Goal: Check status: Check status

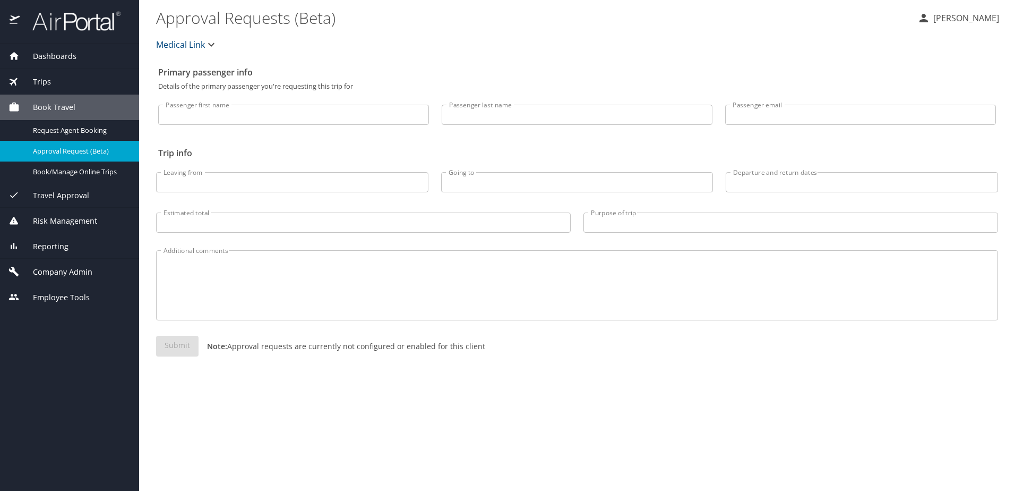
click at [53, 82] on div "Trips" at bounding box center [69, 82] width 122 height 12
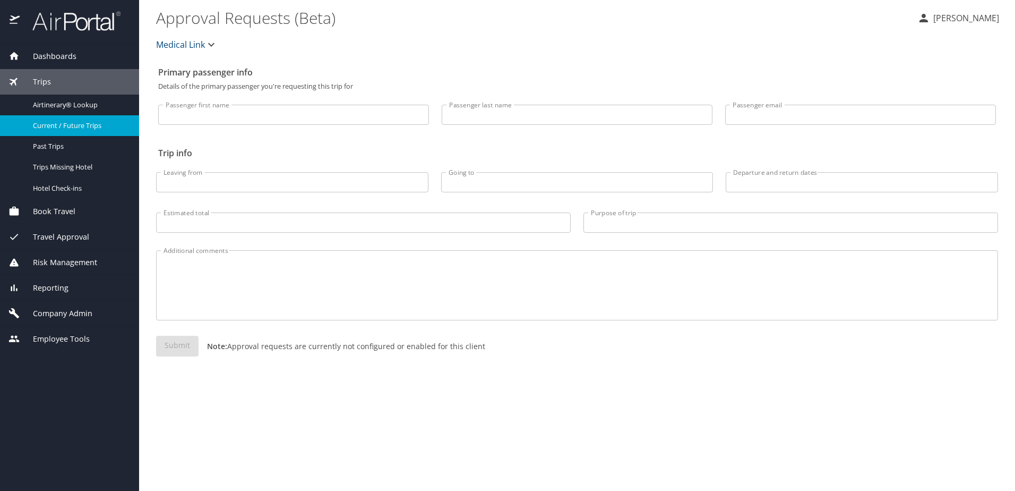
click at [76, 121] on span "Current / Future Trips" at bounding box center [79, 126] width 93 height 10
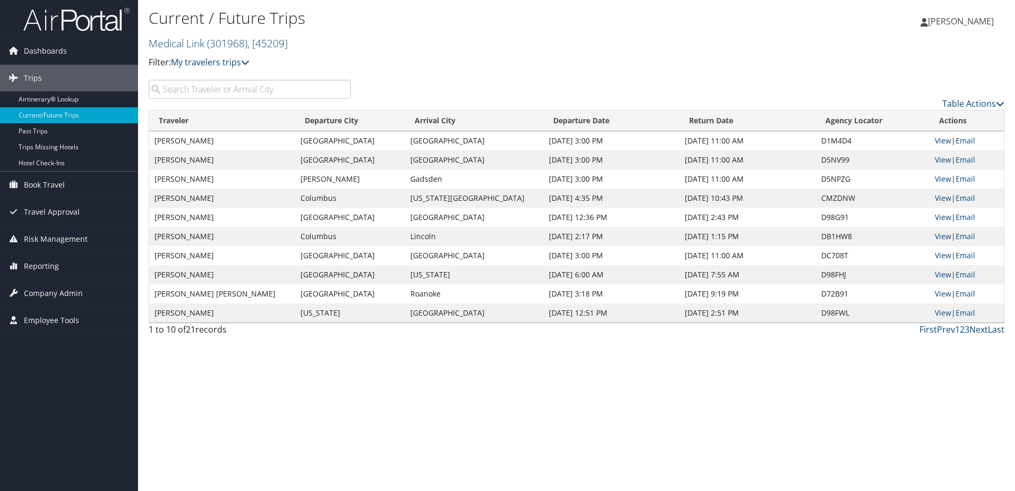
click at [260, 92] on input "search" at bounding box center [250, 89] width 202 height 19
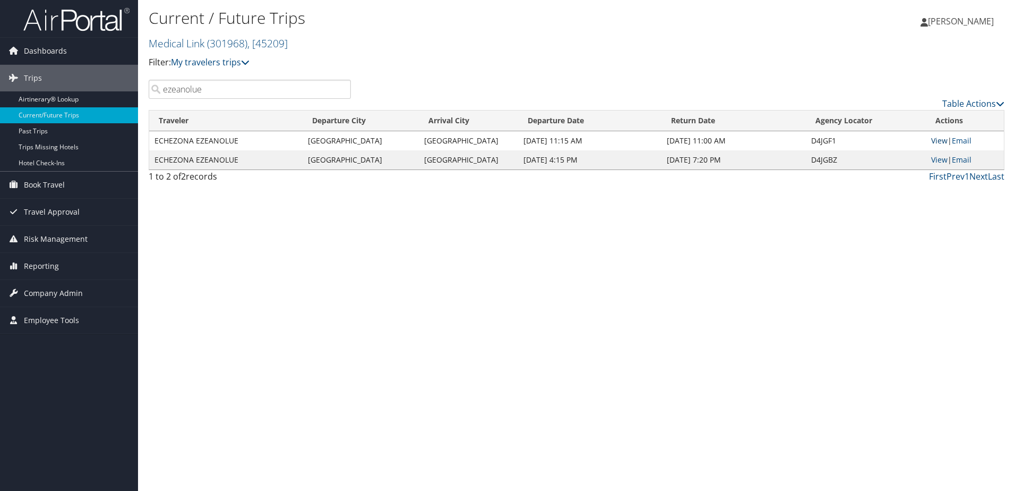
type input "ezeanolue"
click at [939, 137] on link "View" at bounding box center [939, 140] width 16 height 10
click at [939, 160] on link "View" at bounding box center [939, 159] width 16 height 10
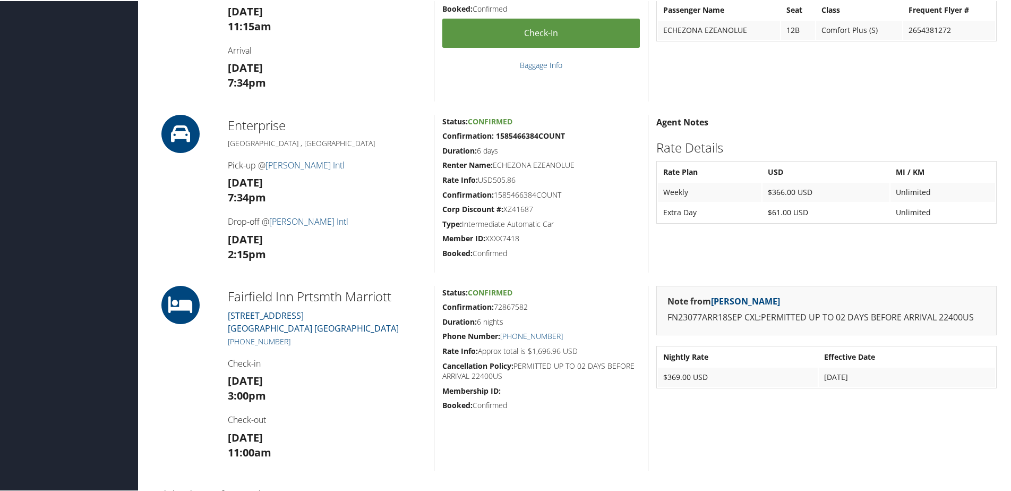
scroll to position [584, 0]
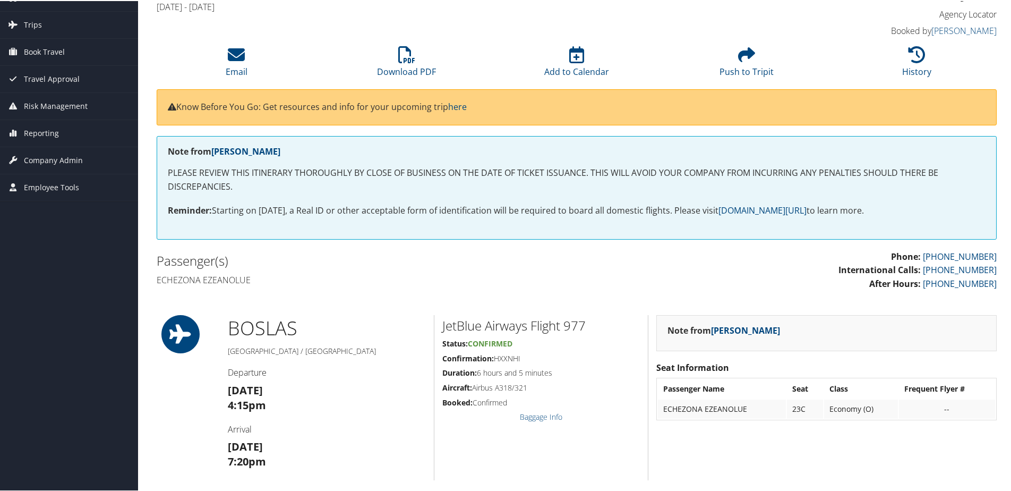
scroll to position [319, 0]
